Goal: Task Accomplishment & Management: Manage account settings

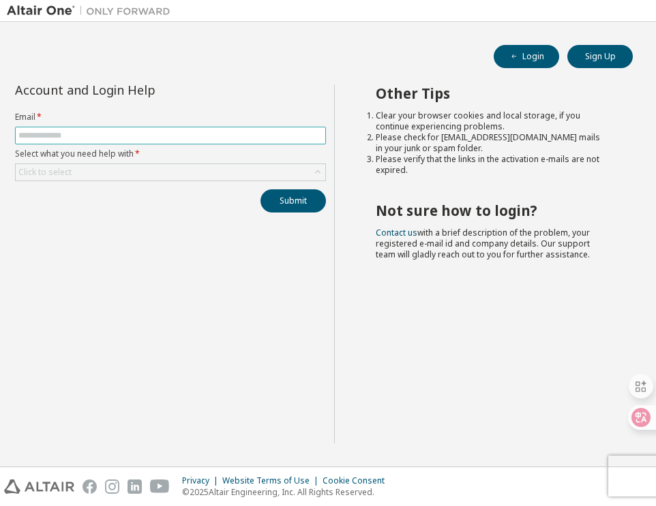
click at [81, 132] on input "text" at bounding box center [170, 135] width 304 height 11
type input "**********"
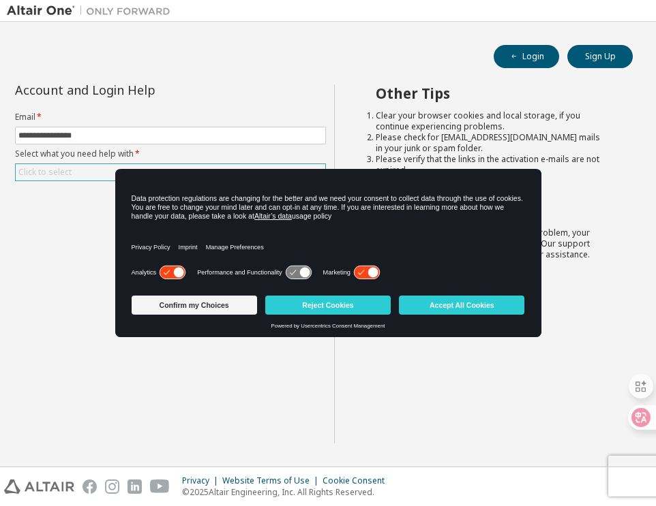
click at [105, 169] on div "Click to select" at bounding box center [170, 172] width 309 height 16
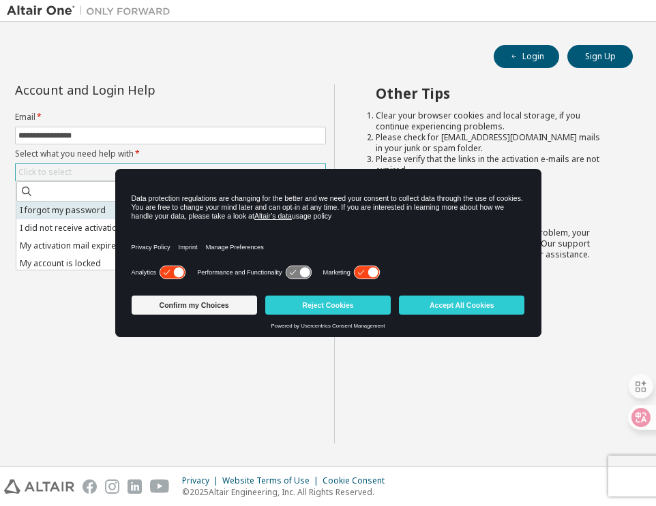
click at [85, 211] on li "I forgot my password" at bounding box center [169, 211] width 307 height 18
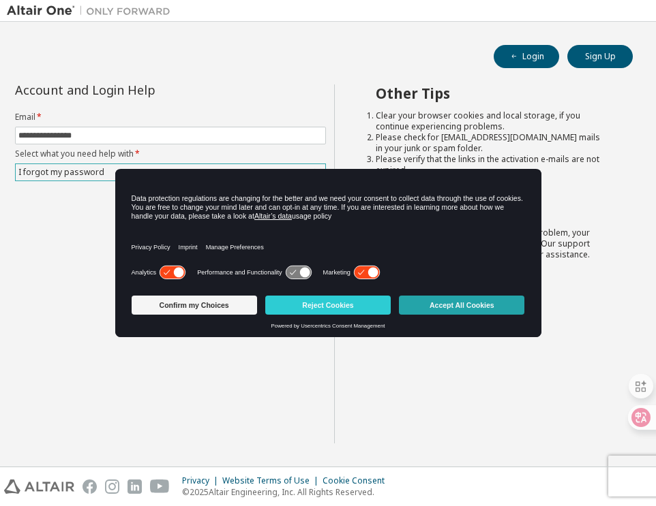
click at [479, 314] on button "Accept All Cookies" at bounding box center [461, 305] width 125 height 19
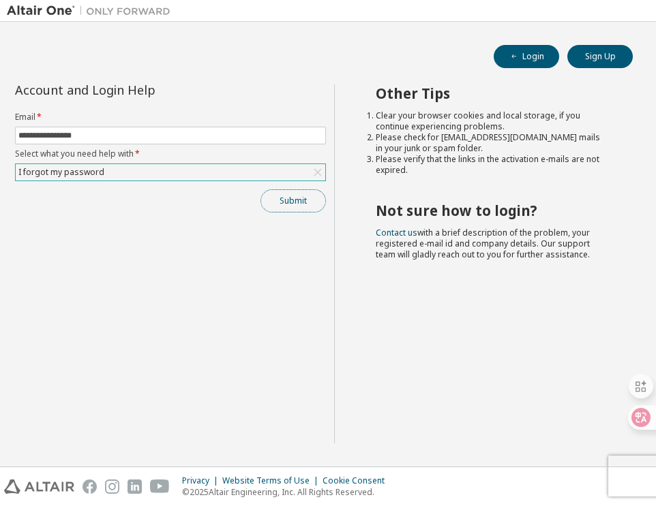
click at [305, 200] on button "Submit" at bounding box center [292, 201] width 65 height 23
click at [304, 208] on button "Submit" at bounding box center [292, 201] width 65 height 23
